Goal: Check status: Check status

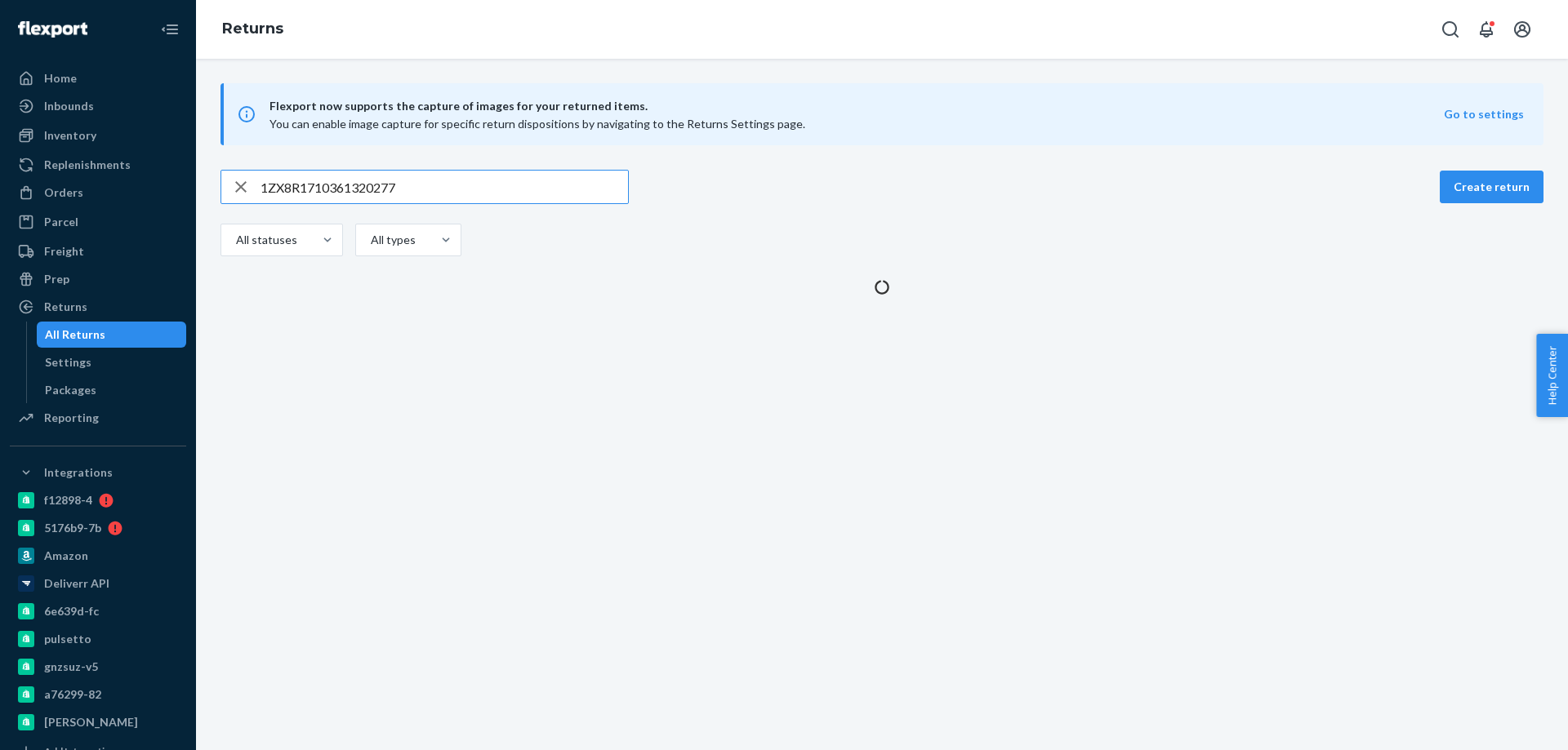
drag, startPoint x: 483, startPoint y: 182, endPoint x: 0, endPoint y: 188, distance: 483.0
click at [0, 189] on div "Home Inbounds Shipping Plans Problems Inventory Products Branded Packaging Repl…" at bounding box center [784, 375] width 1568 height 750
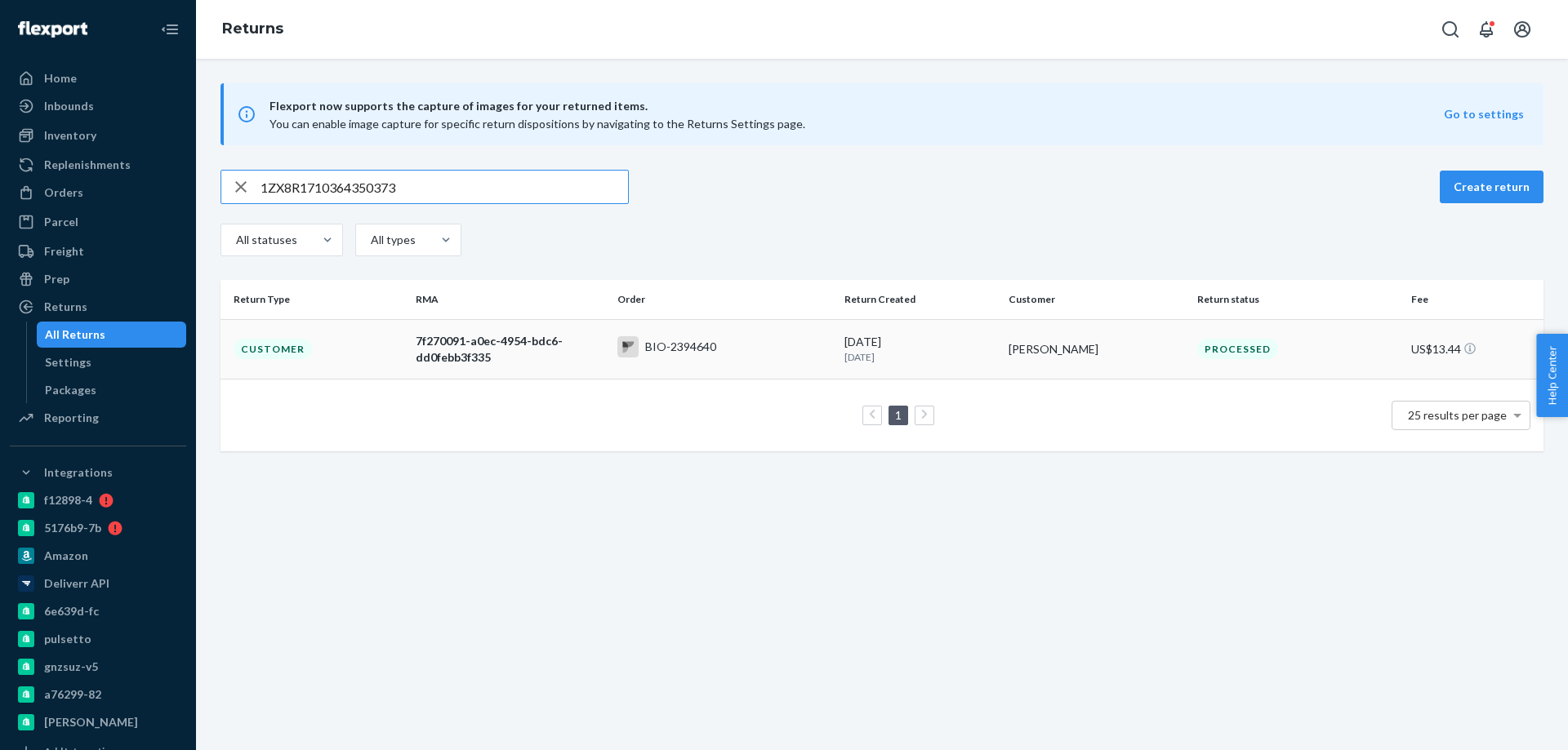
type input "1ZX8R1710364350373"
click at [327, 358] on td "Customer" at bounding box center [315, 349] width 188 height 59
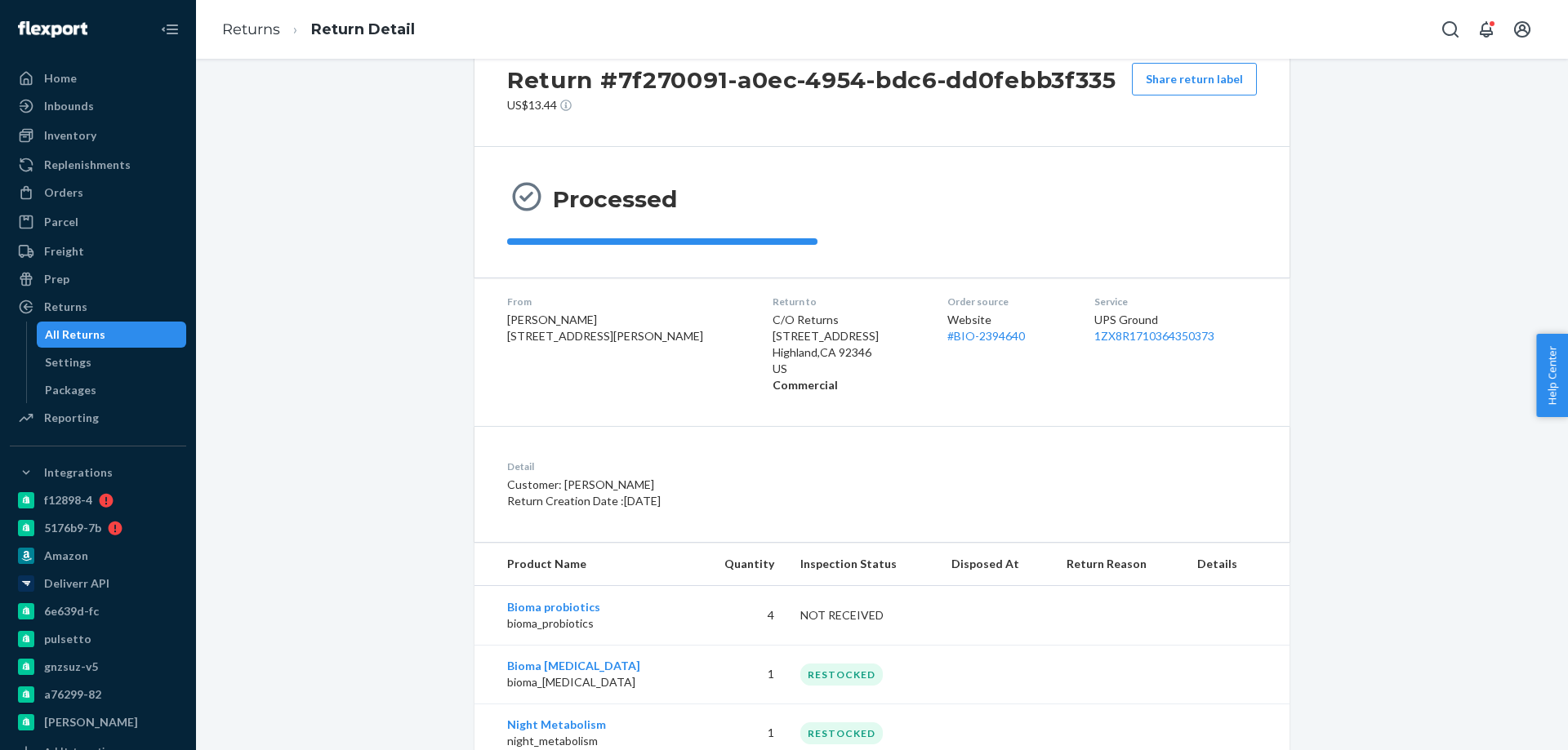
scroll to position [106, 0]
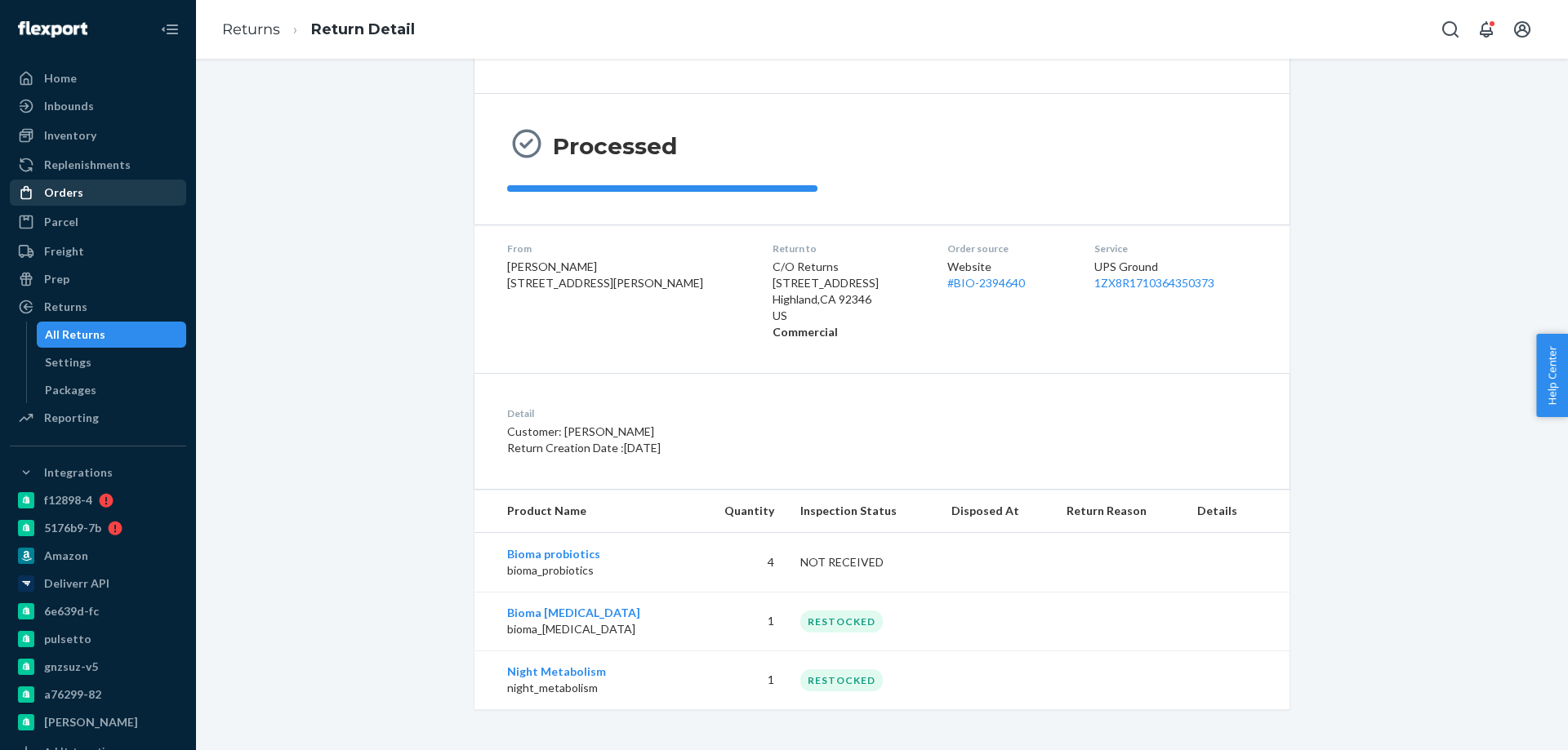
click at [55, 193] on div "Orders" at bounding box center [64, 192] width 40 height 16
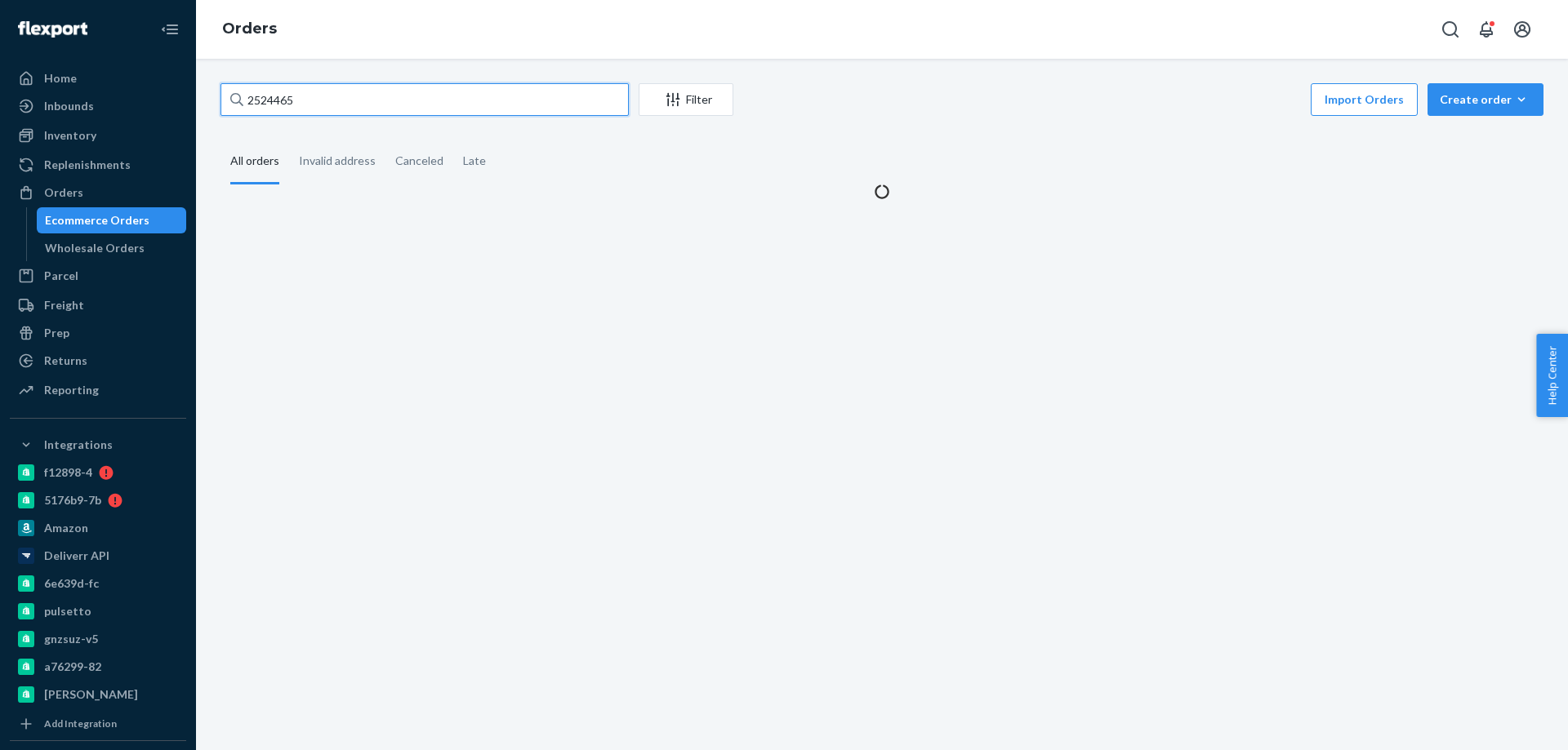
drag, startPoint x: 339, startPoint y: 104, endPoint x: 189, endPoint y: 102, distance: 150.0
click at [189, 102] on div "Home Inbounds Shipping Plans Problems Inventory Products Branded Packaging Repl…" at bounding box center [784, 375] width 1568 height 750
paste input "#BIO-IN-"
type input "#BIO-IN-"
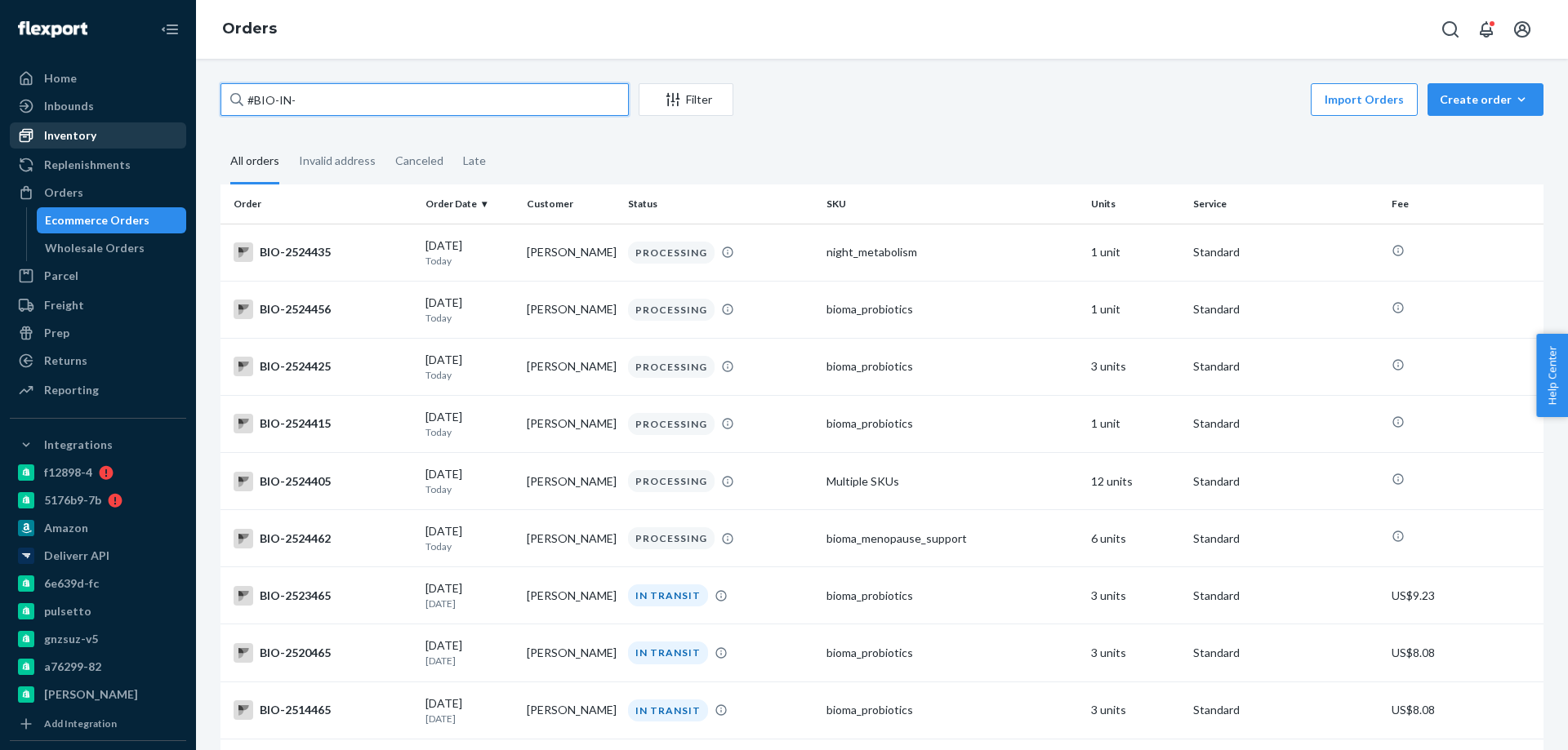
drag, startPoint x: 377, startPoint y: 107, endPoint x: 115, endPoint y: 134, distance: 263.4
click at [115, 134] on div "Home Inbounds Shipping Plans Problems Inventory Products Branded Packaging Repl…" at bounding box center [784, 375] width 1568 height 750
click at [299, 109] on input "text" at bounding box center [424, 99] width 408 height 33
paste input "2524465"
drag, startPoint x: 350, startPoint y: 101, endPoint x: 95, endPoint y: 94, distance: 255.1
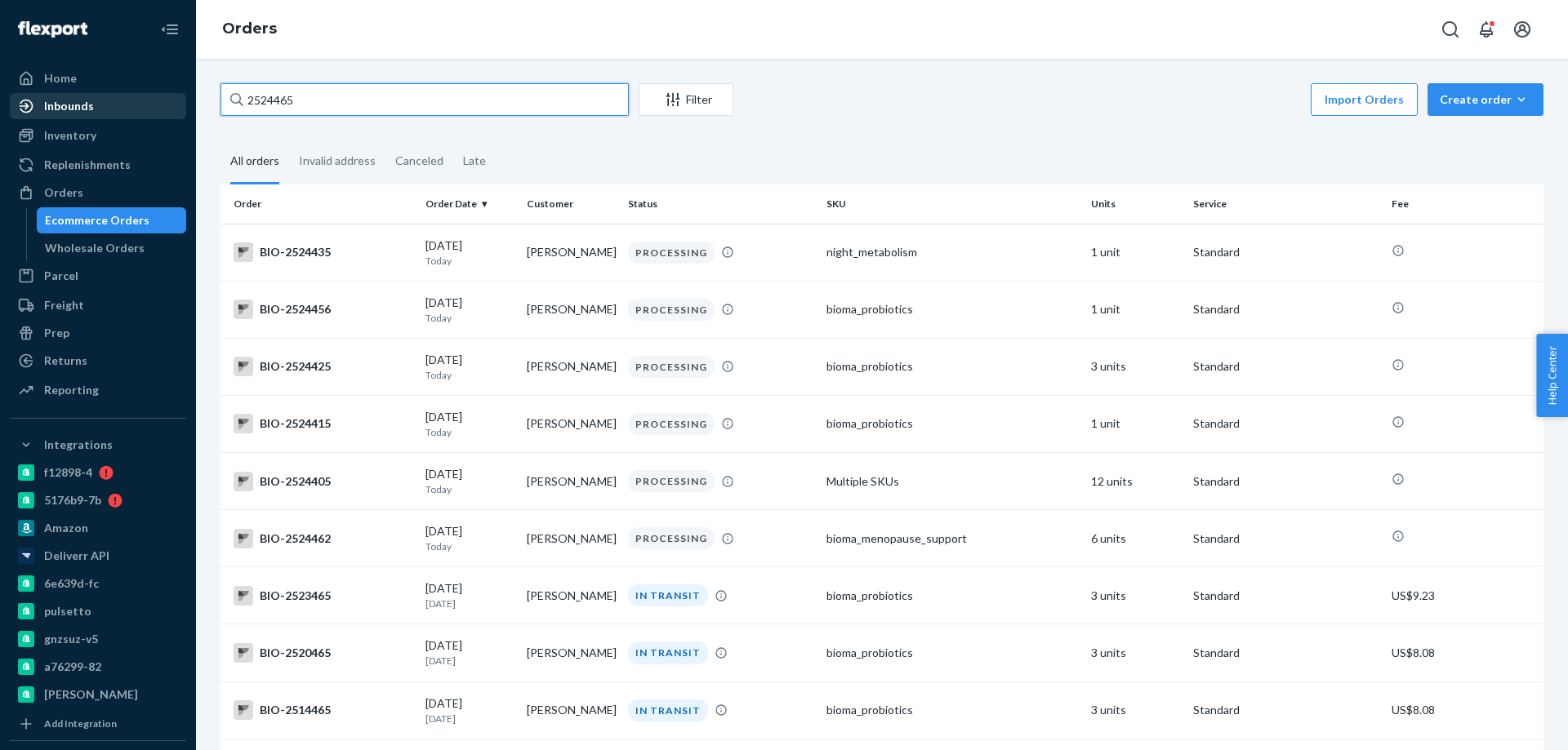
click at [95, 95] on div "Home Inbounds Shipping Plans Problems Inventory Products Branded Packaging Repl…" at bounding box center [784, 375] width 1568 height 750
paste input "text"
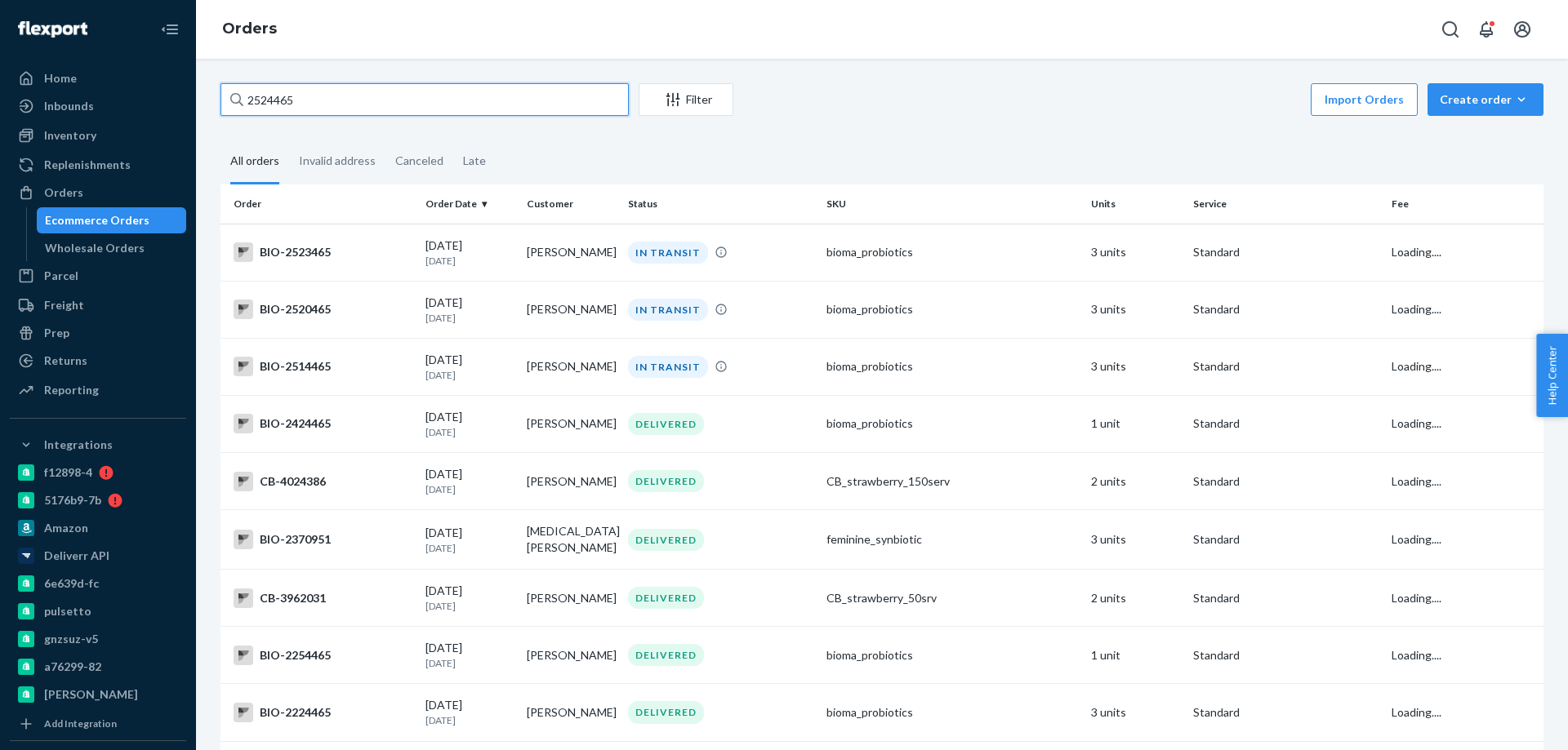
type input "2524465"
